Goal: Transaction & Acquisition: Purchase product/service

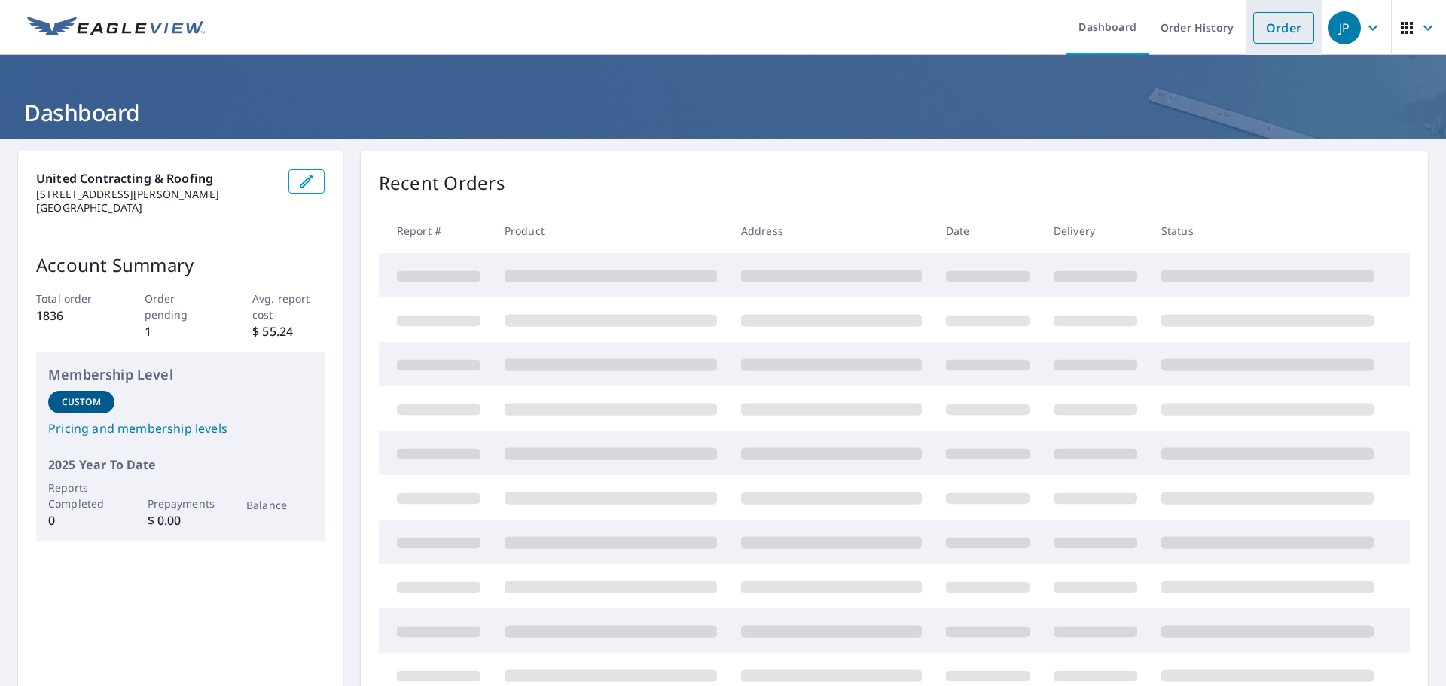
click at [1276, 32] on link "Order" at bounding box center [1283, 28] width 61 height 32
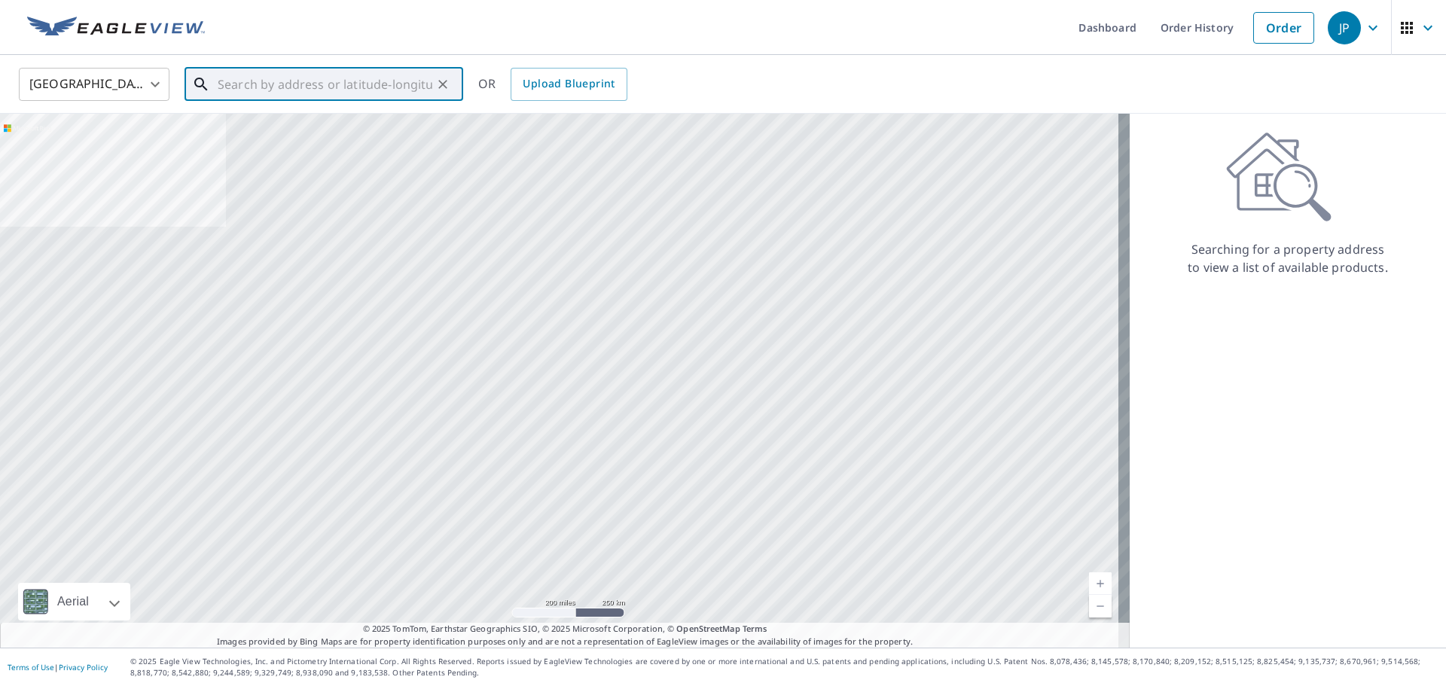
click at [327, 78] on input "text" at bounding box center [325, 84] width 215 height 42
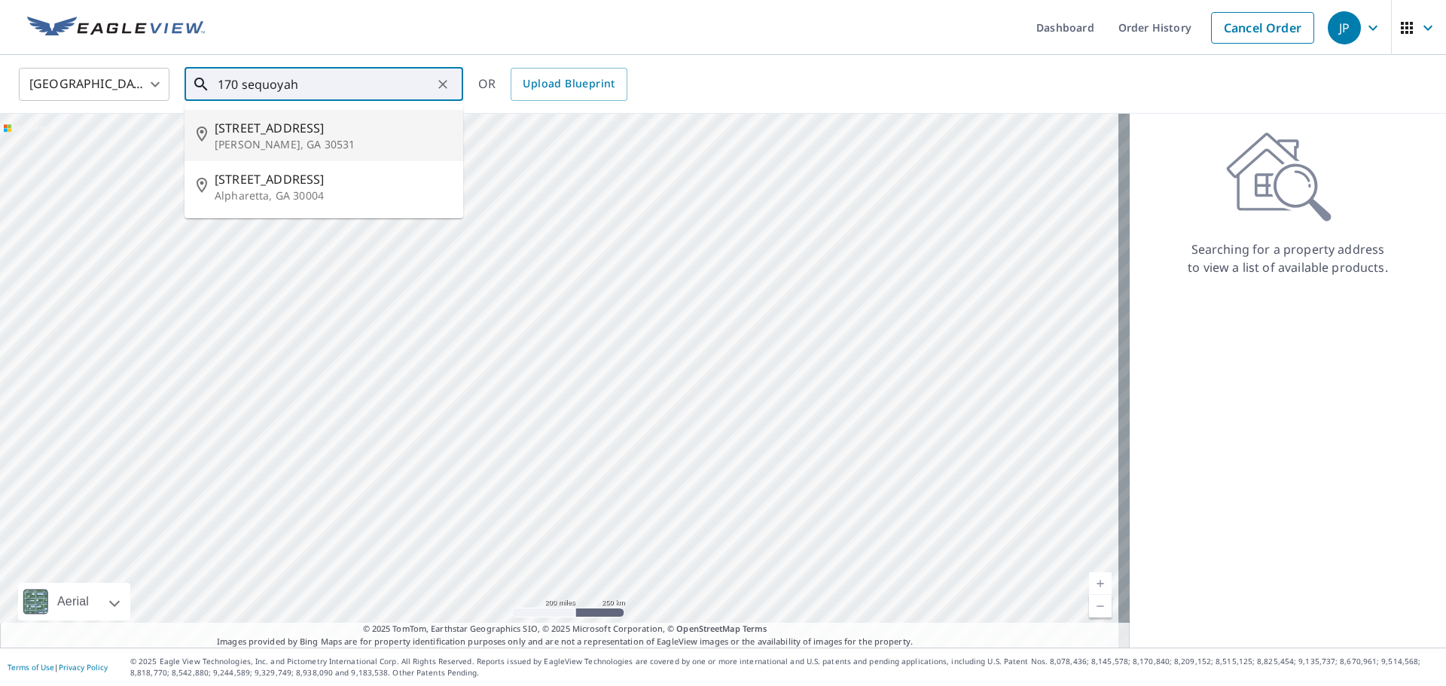
click at [336, 133] on span "[STREET_ADDRESS]" at bounding box center [333, 128] width 236 height 18
type input "[STREET_ADDRESS][PERSON_NAME]"
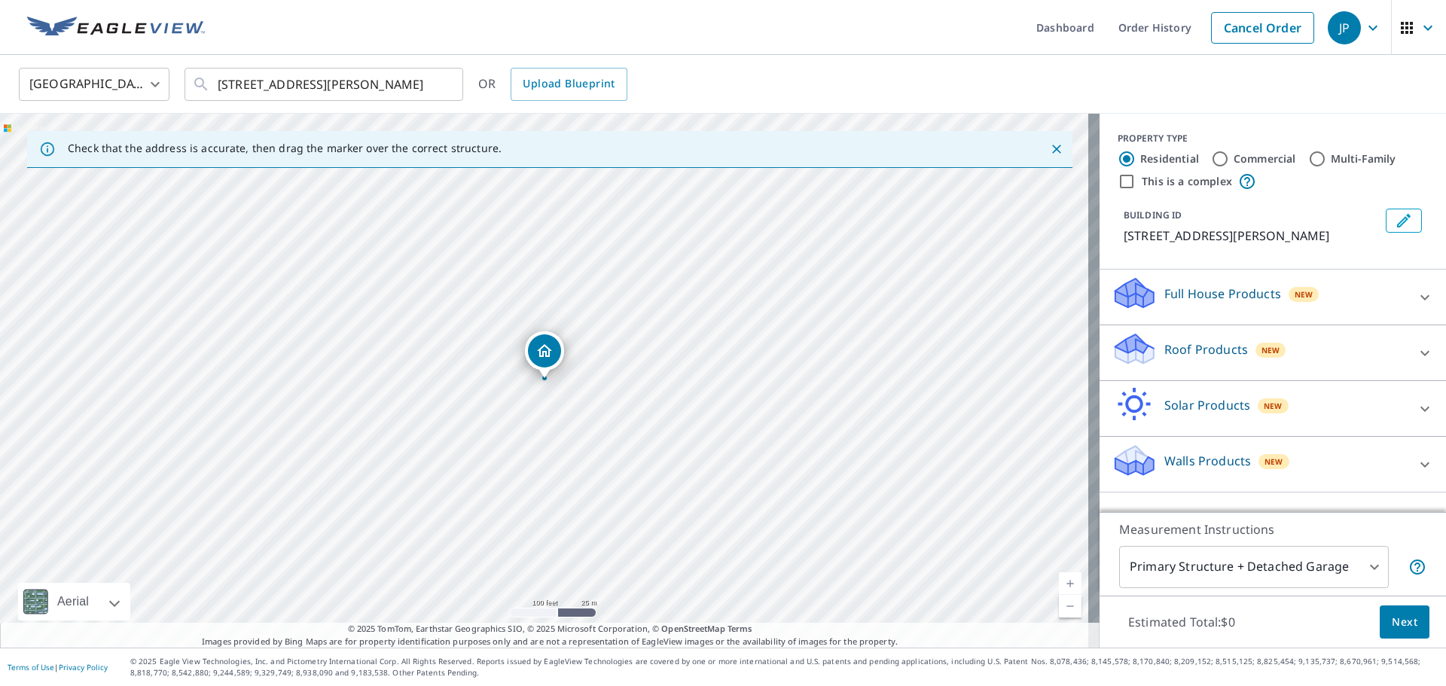
click at [1189, 347] on p "Roof Products" at bounding box center [1206, 349] width 84 height 18
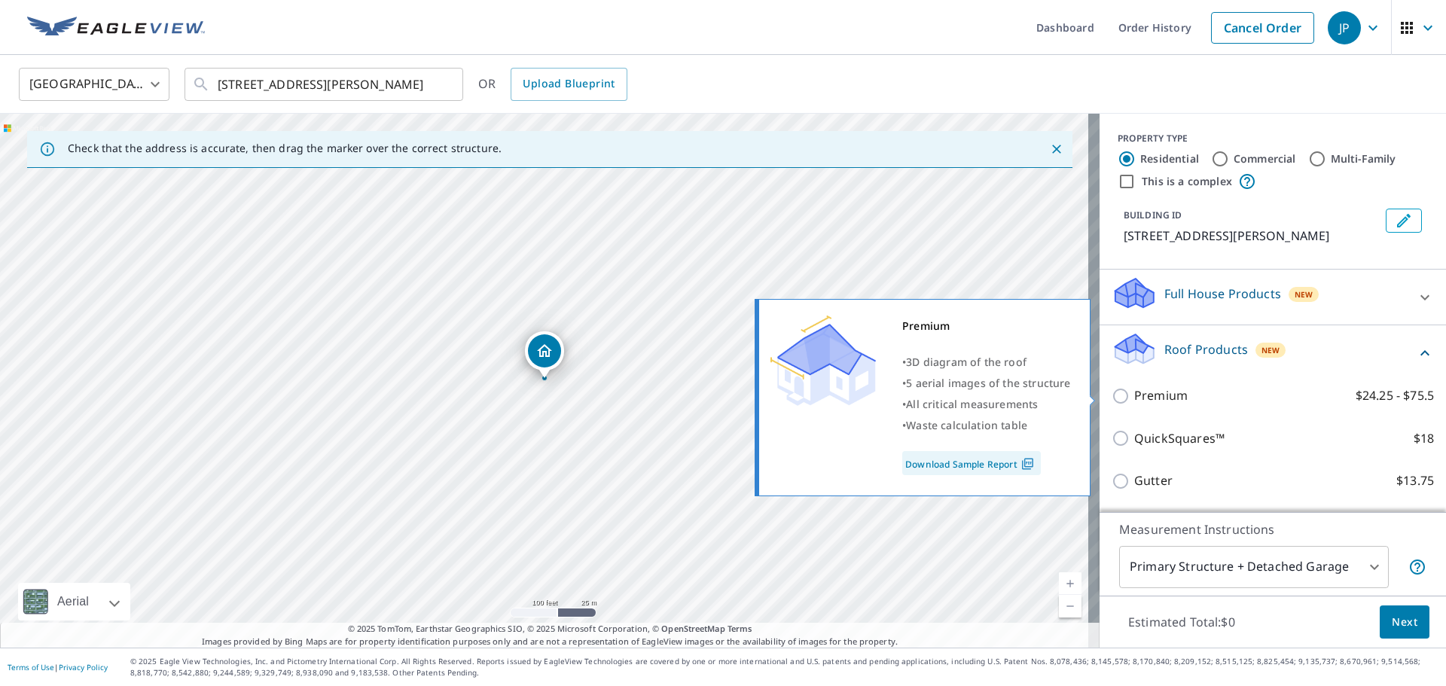
click at [1175, 403] on p "Premium" at bounding box center [1160, 395] width 53 height 19
click at [1134, 403] on input "Premium $24.25 - $75.5" at bounding box center [1123, 396] width 23 height 18
checkbox input "true"
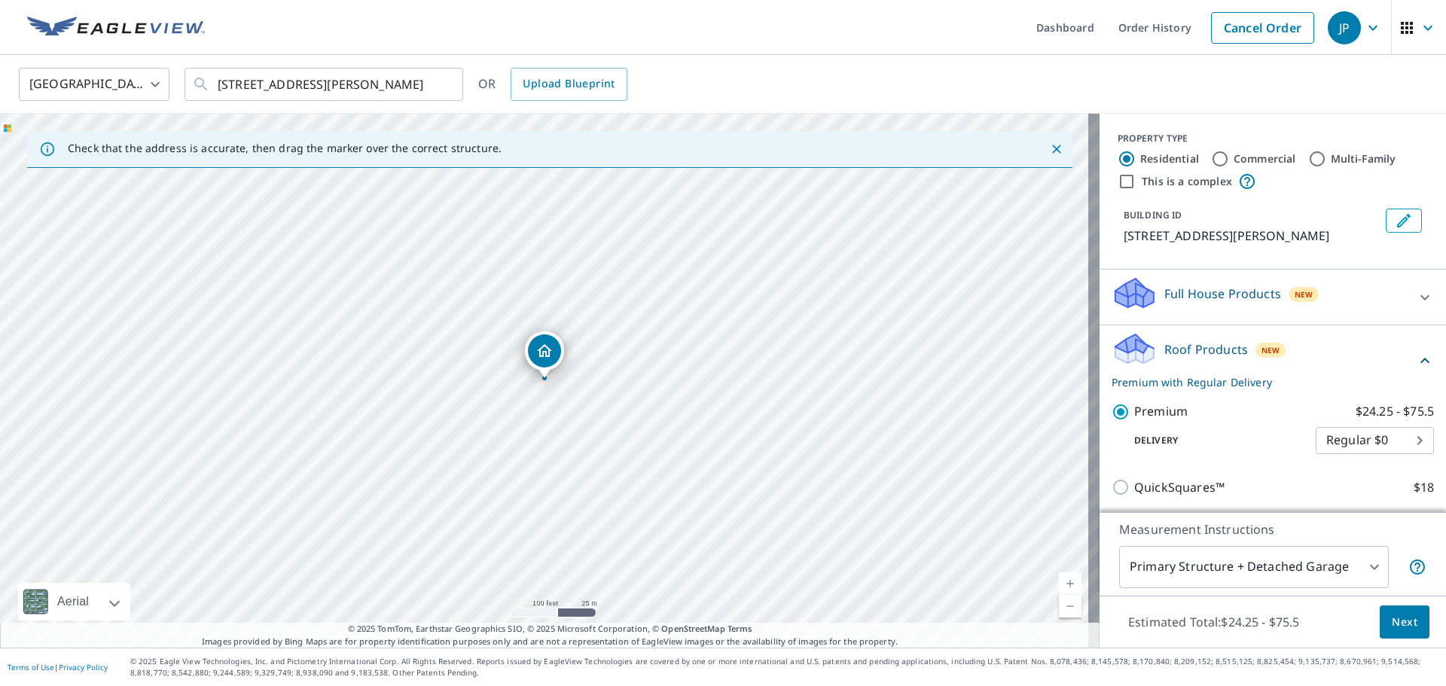
click at [1405, 624] on span "Next" at bounding box center [1405, 622] width 26 height 19
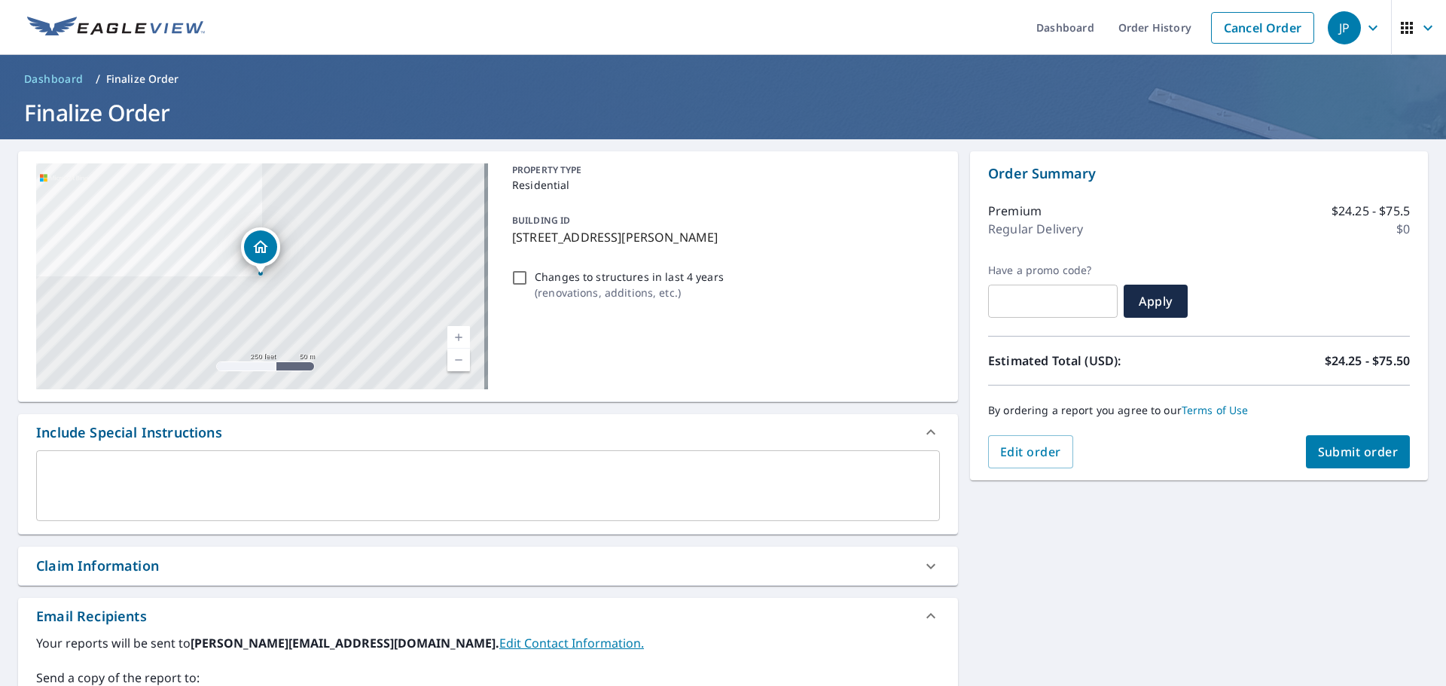
click at [1345, 449] on span "Submit order" at bounding box center [1358, 452] width 81 height 17
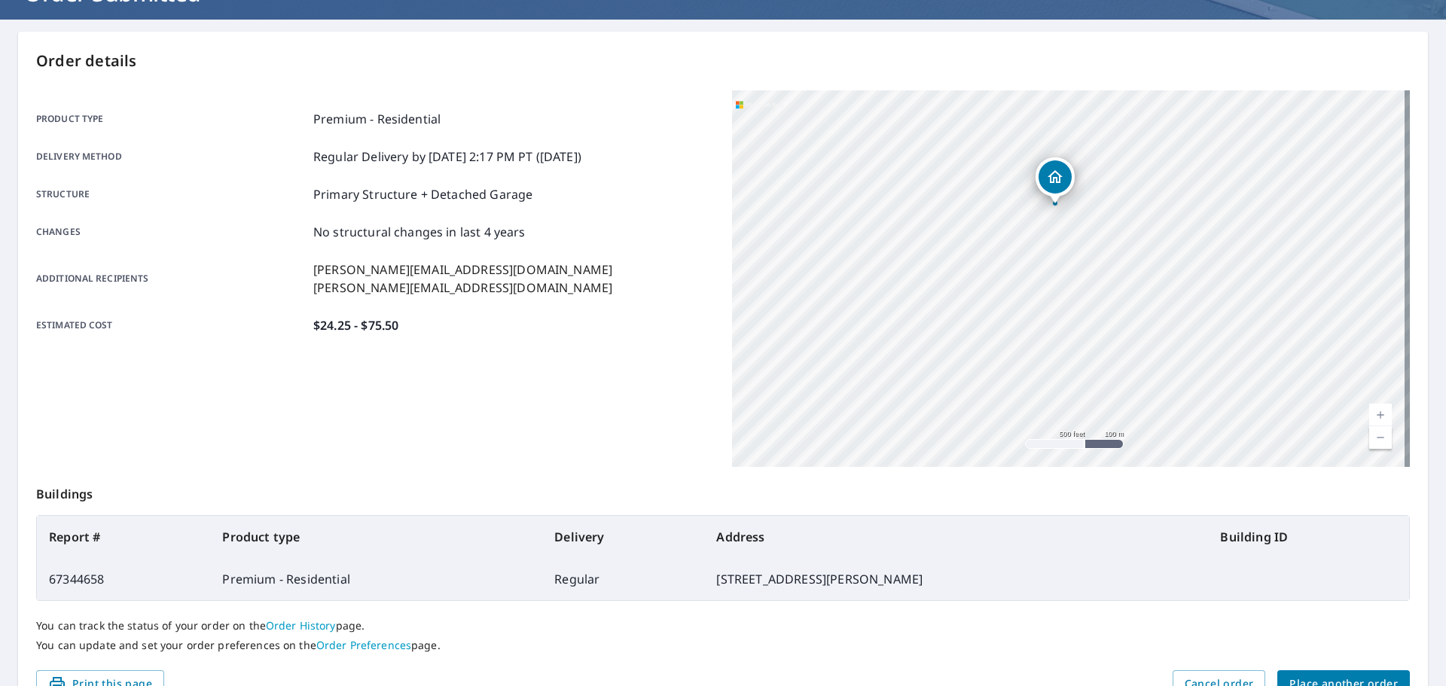
scroll to position [200, 0]
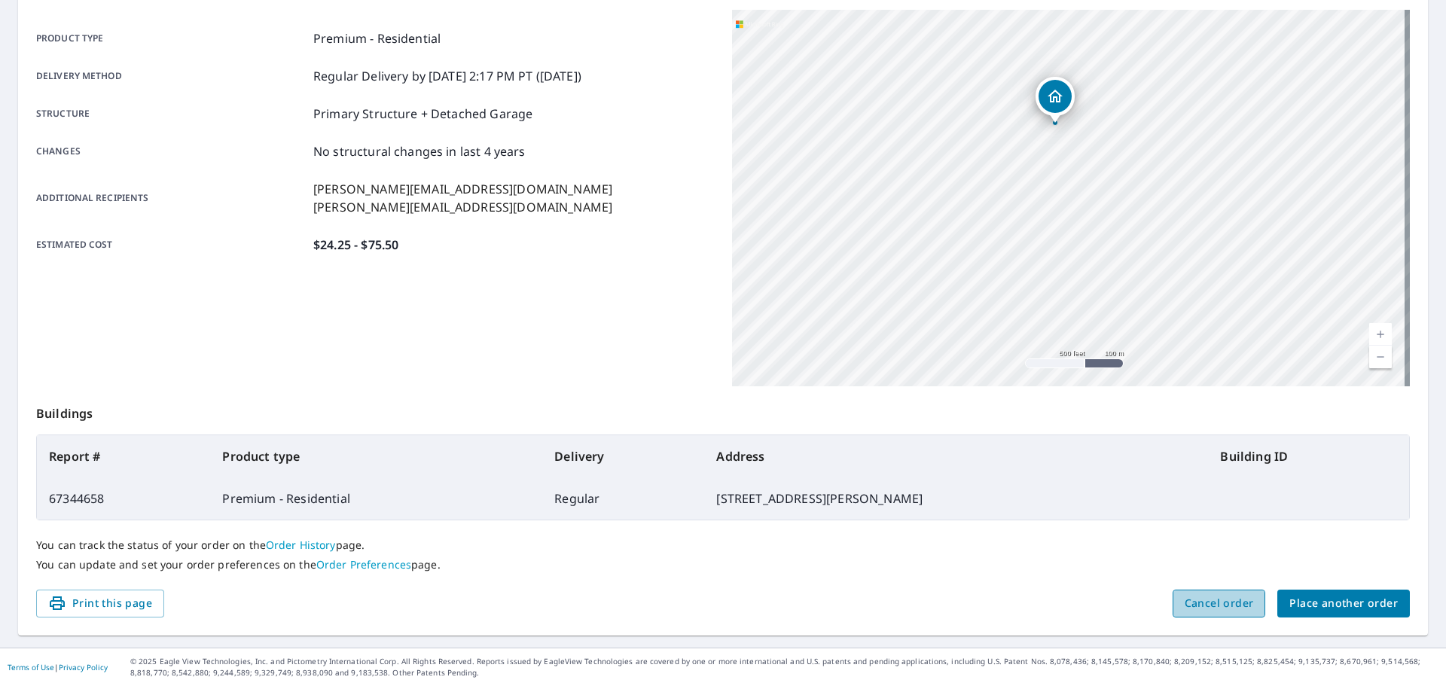
click at [1225, 599] on span "Cancel order" at bounding box center [1219, 603] width 69 height 19
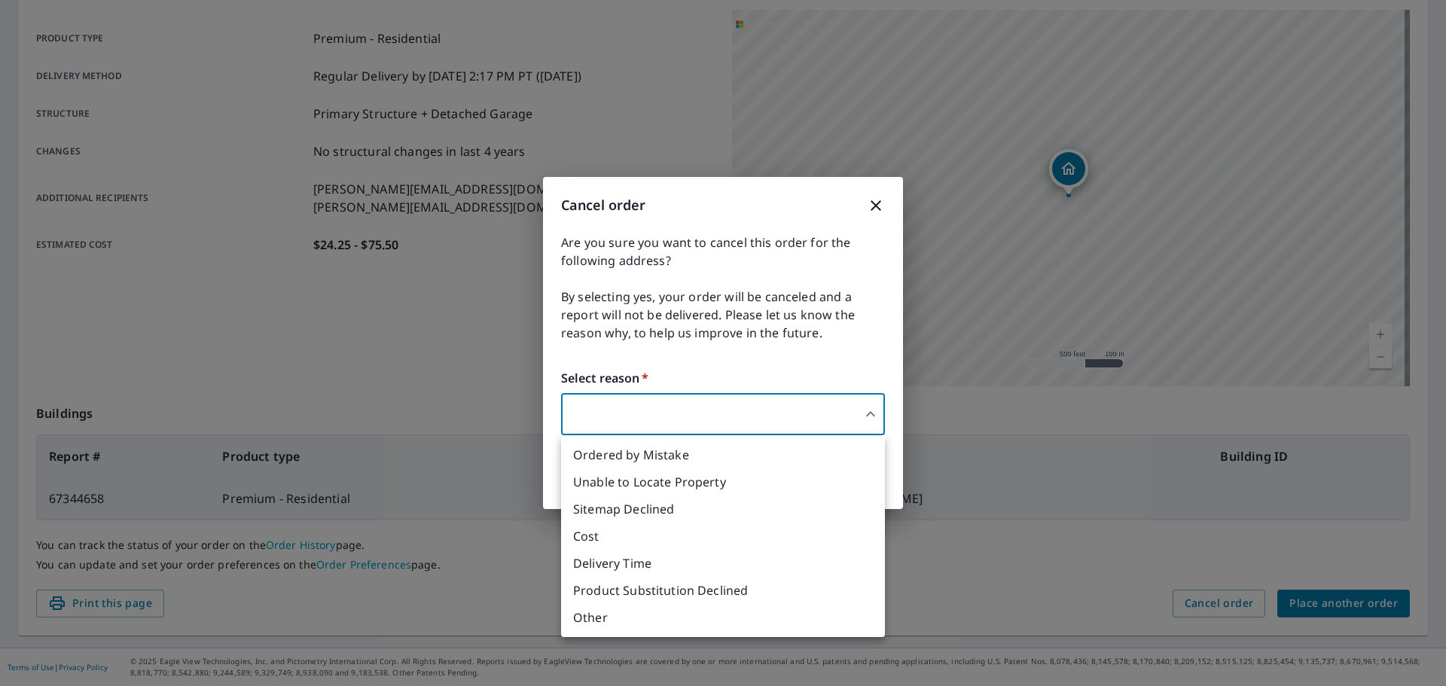
click at [804, 425] on body "JP JP Dashboard Order History Order JP Order Submitted Order details Product ty…" at bounding box center [723, 343] width 1446 height 686
click at [714, 459] on li "Ordered by Mistake" at bounding box center [723, 454] width 324 height 27
type input "30"
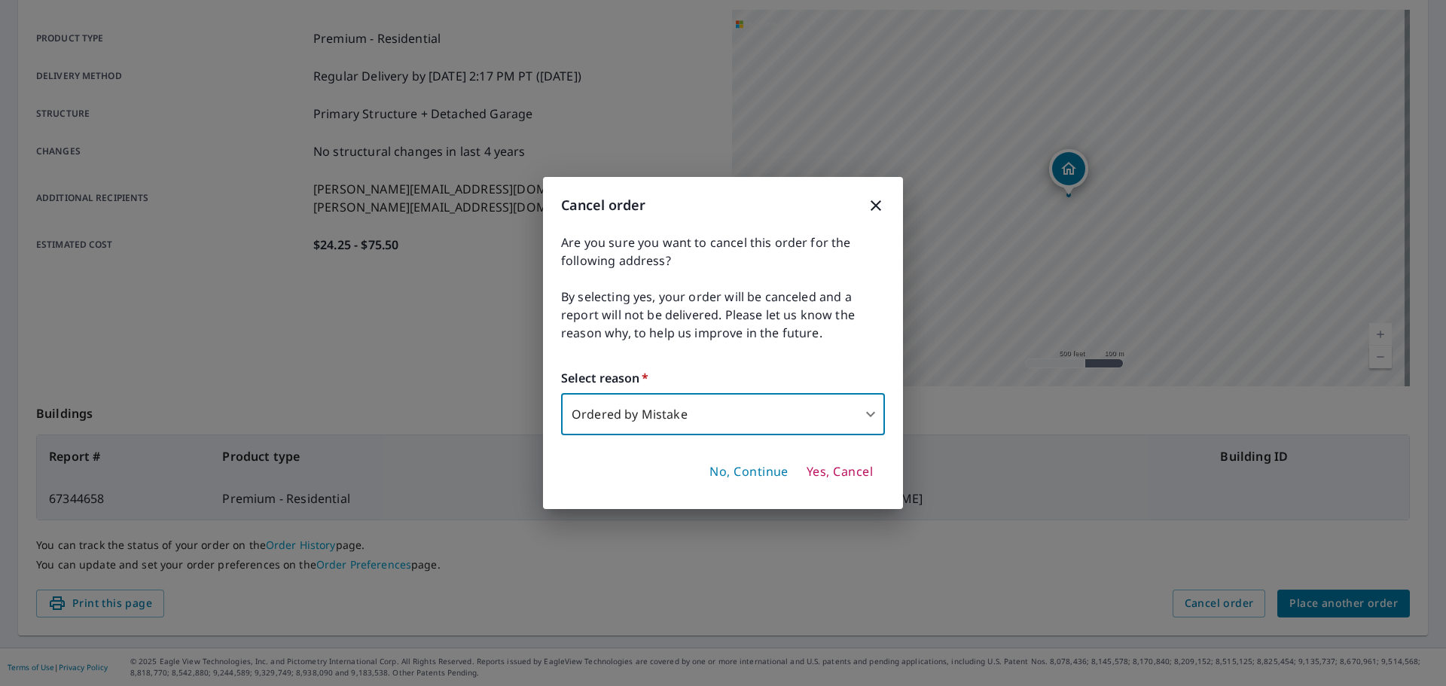
click at [856, 480] on span "Yes, Cancel" at bounding box center [840, 472] width 66 height 17
